Goal: Find contact information: Find contact information

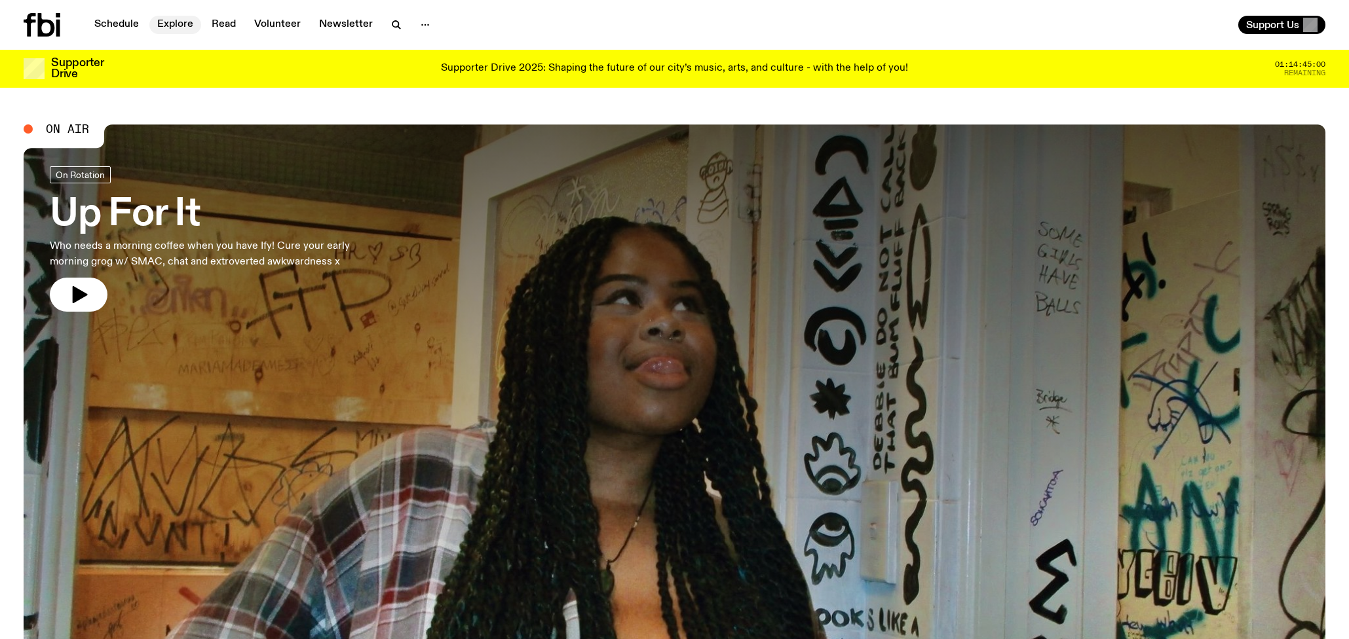
click at [177, 23] on link "Explore" at bounding box center [175, 25] width 52 height 18
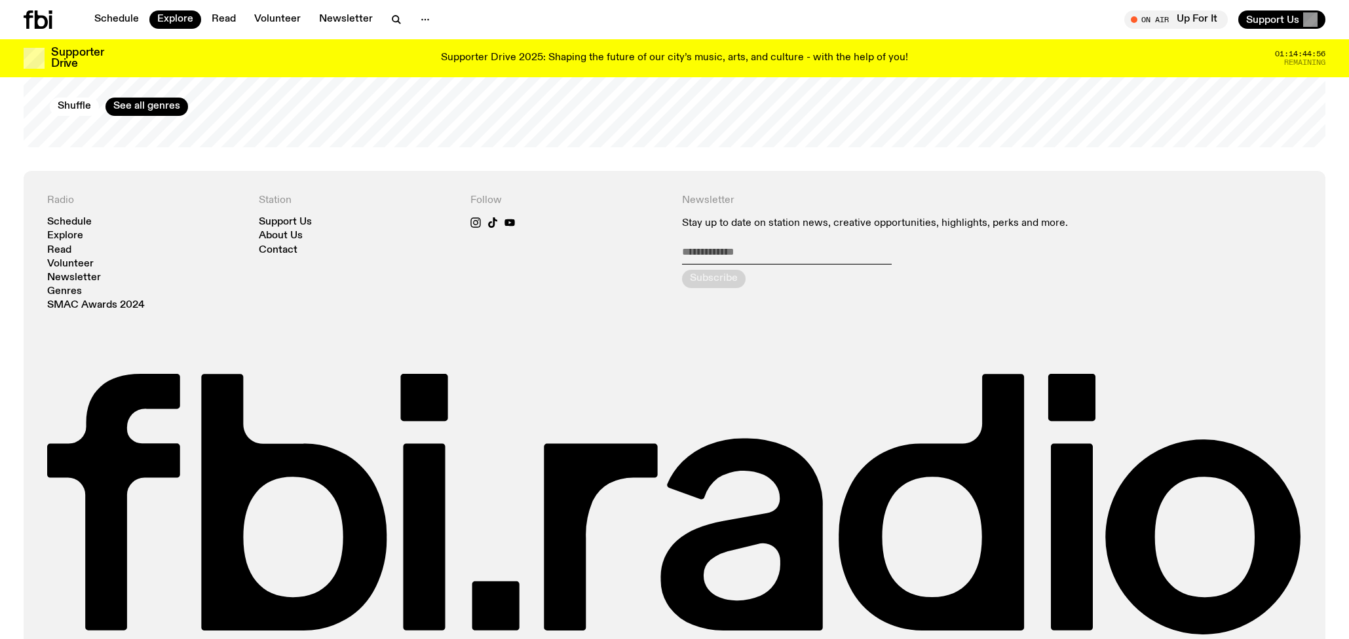
scroll to position [2606, 0]
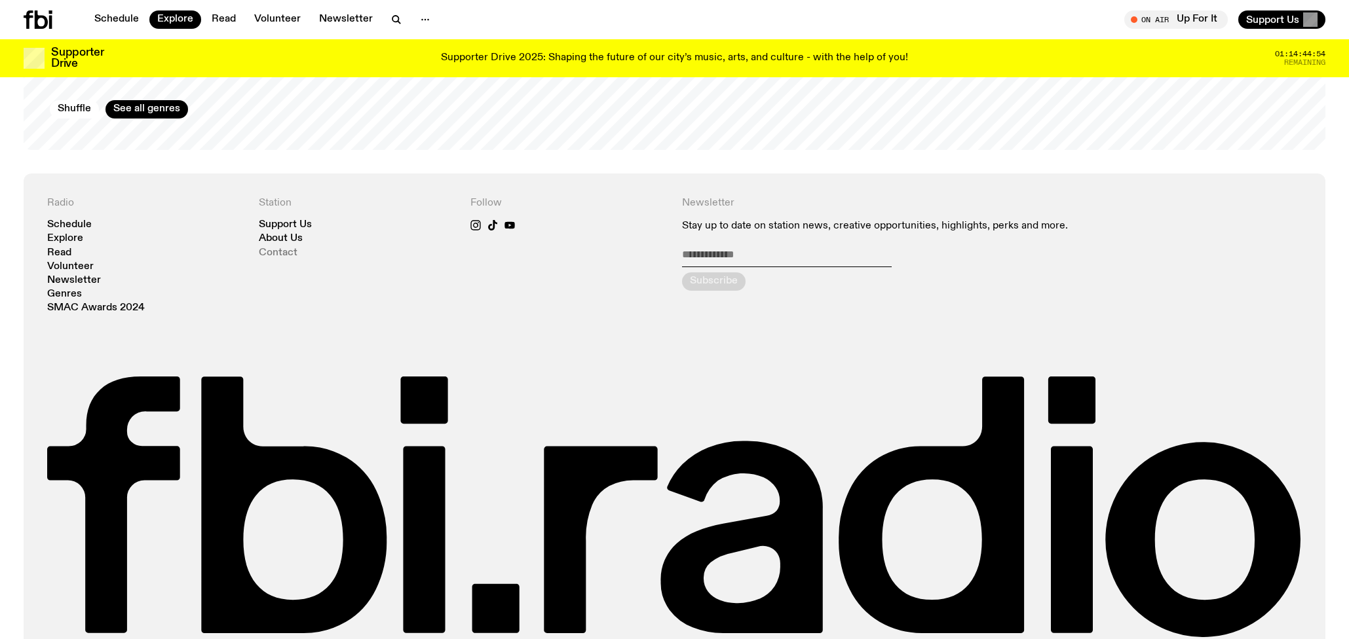
click at [280, 248] on link "Contact" at bounding box center [278, 253] width 39 height 10
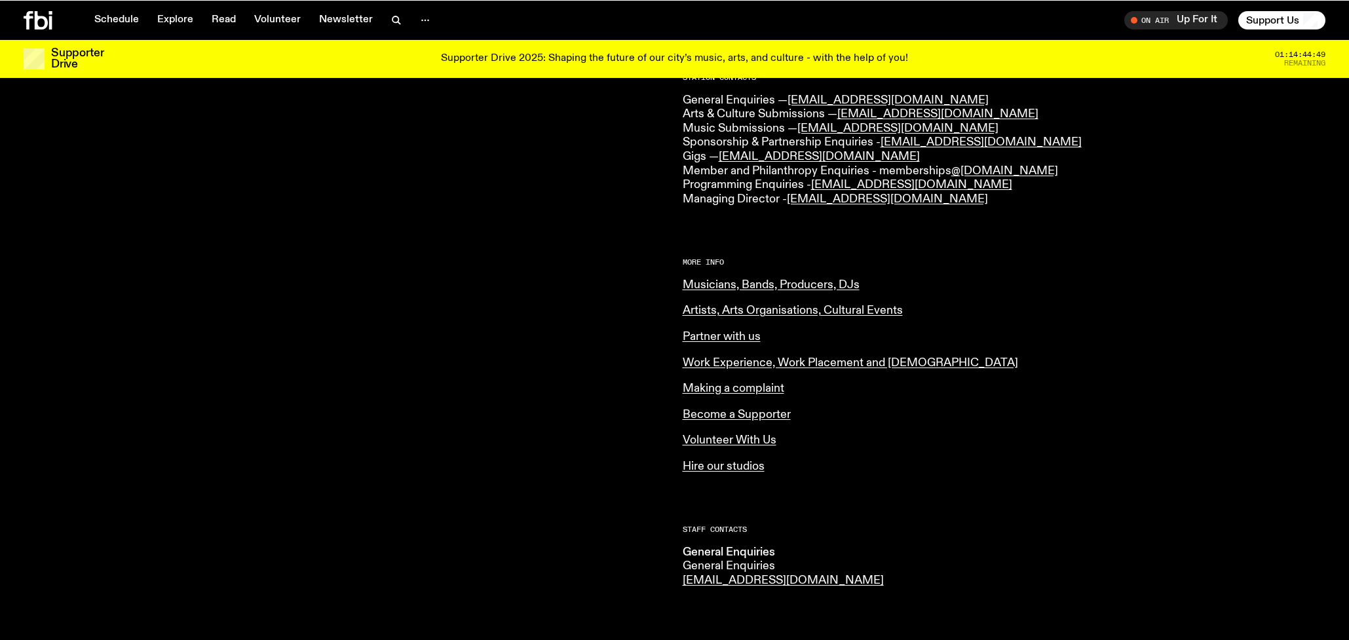
scroll to position [365, 0]
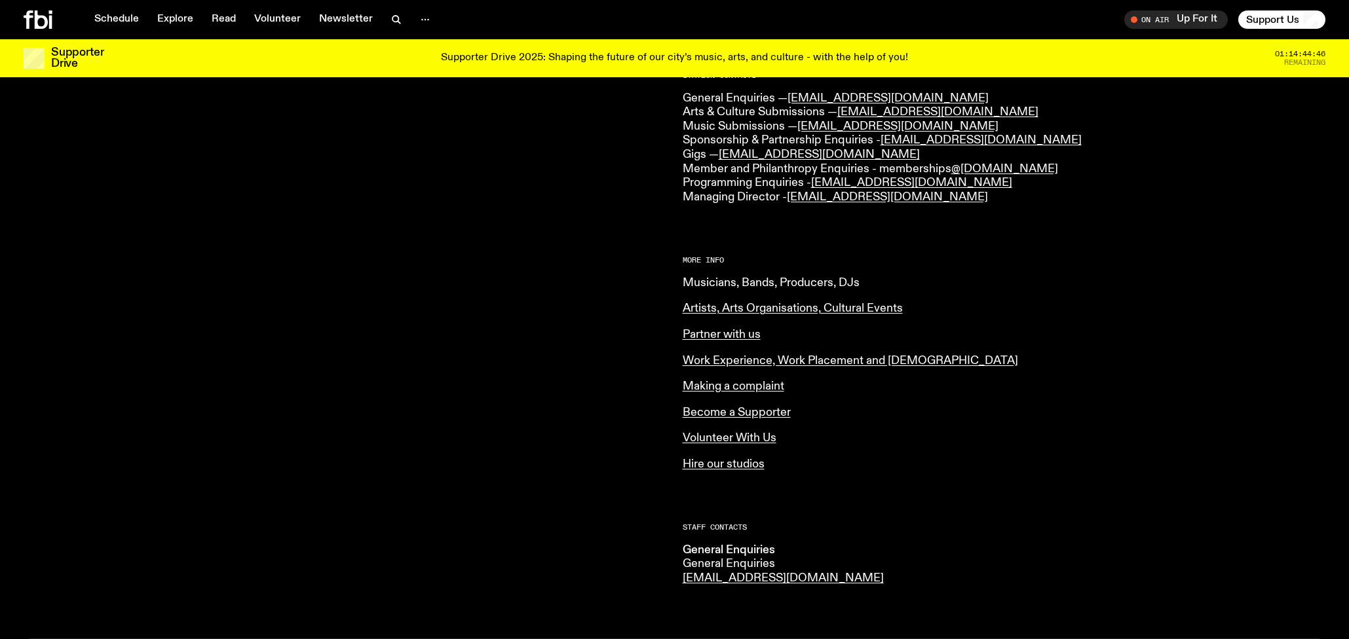
click at [815, 280] on link "Musicians, Bands, Producers, DJs" at bounding box center [770, 283] width 177 height 12
drag, startPoint x: 916, startPoint y: 126, endPoint x: 798, endPoint y: 128, distance: 117.9
click at [798, 128] on p "General Enquiries — [EMAIL_ADDRESS][DOMAIN_NAME] Arts & Culture Submissions — […" at bounding box center [1003, 148] width 643 height 113
copy link "[EMAIL_ADDRESS][DOMAIN_NAME]"
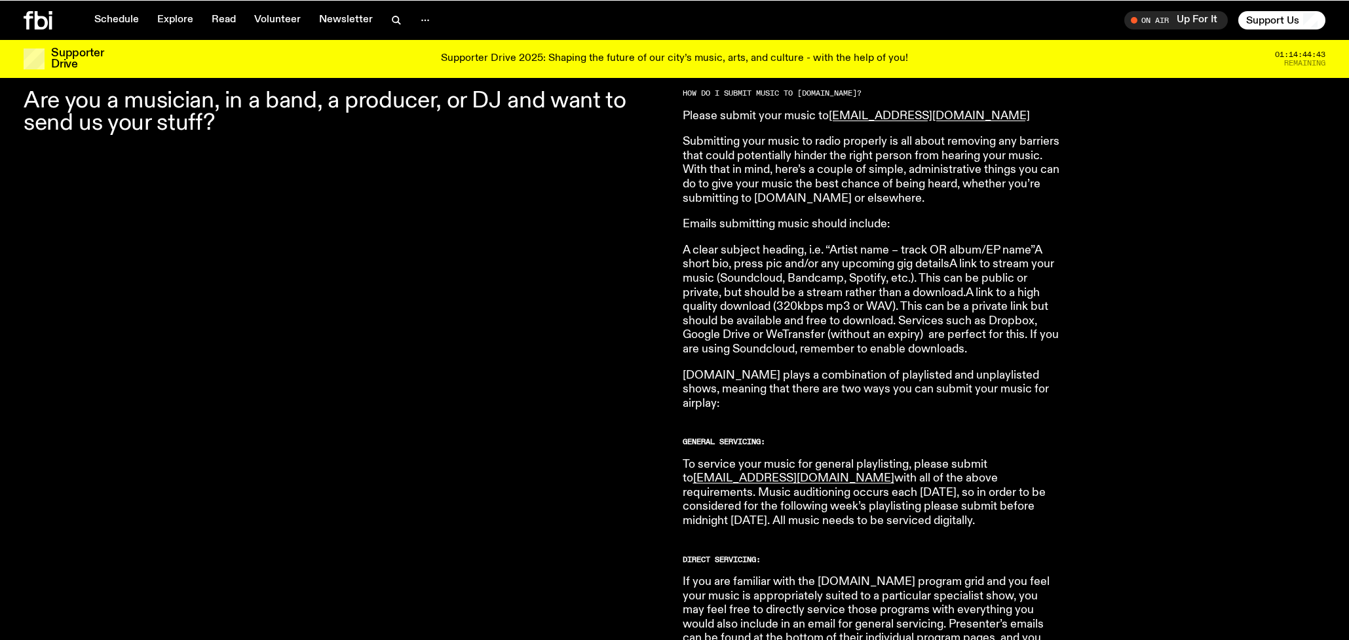
scroll to position [448, 0]
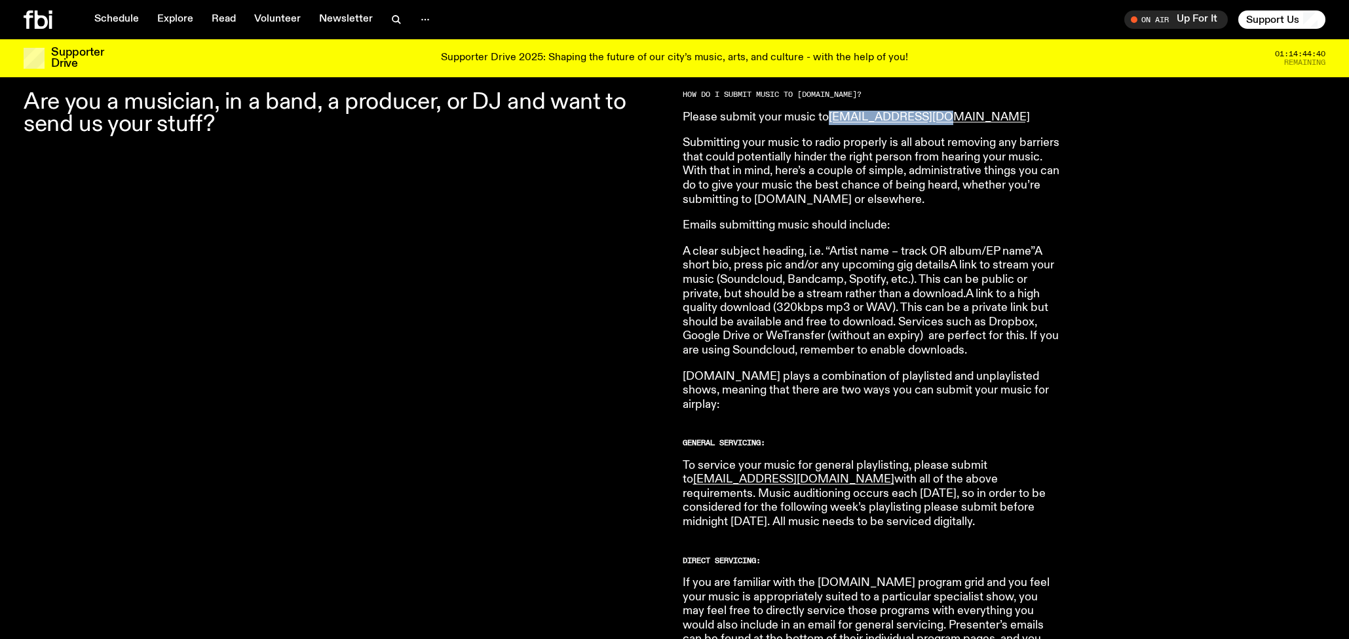
drag, startPoint x: 962, startPoint y: 118, endPoint x: 828, endPoint y: 124, distance: 134.4
click at [828, 124] on p "Please submit your music to [EMAIL_ADDRESS][DOMAIN_NAME]" at bounding box center [870, 118] width 377 height 14
copy p "[EMAIL_ADDRESS][DOMAIN_NAME]"
